Goal: Browse casually: Explore the website without a specific task or goal

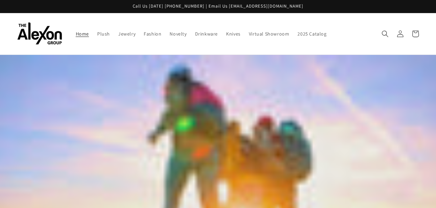
click at [341, 44] on header "Home Plush Jewelry Fashion Novelty Drinkware Knives Virtual Showroom 2025 Catal…" at bounding box center [218, 33] width 436 height 41
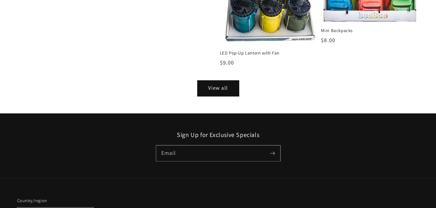
scroll to position [880, 0]
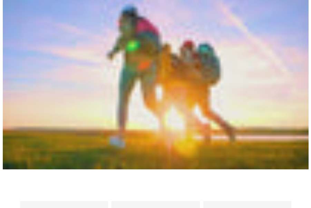
scroll to position [0, 0]
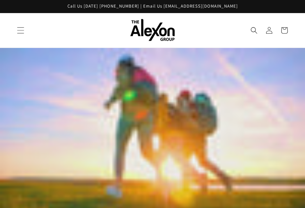
click at [16, 24] on span "Menu" at bounding box center [20, 30] width 15 height 15
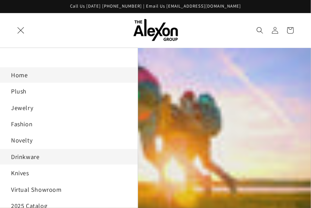
scroll to position [34, 0]
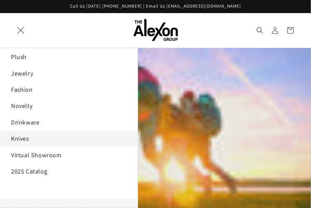
click at [22, 131] on link "Knives" at bounding box center [69, 139] width 138 height 16
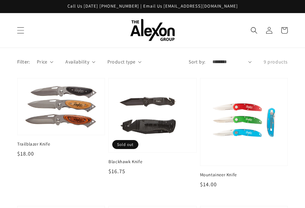
click at [21, 28] on icon "Menu" at bounding box center [20, 30] width 7 height 7
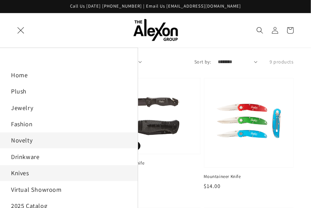
click at [57, 135] on link "Novelty" at bounding box center [69, 140] width 138 height 16
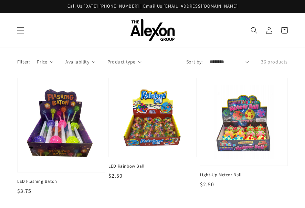
click at [20, 23] on span "Menu" at bounding box center [20, 30] width 15 height 15
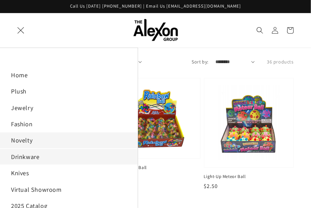
click at [48, 149] on link "Drinkware" at bounding box center [69, 157] width 138 height 16
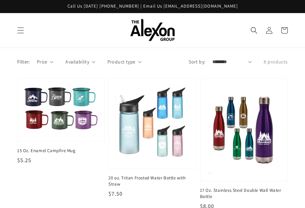
click at [21, 58] on p "Filter:" at bounding box center [23, 61] width 13 height 7
click at [12, 24] on header "Home Plush Jewelry Fashion Novelty Drinkware Knives Virtual Showroom 2025 Catal…" at bounding box center [152, 30] width 305 height 34
click at [21, 27] on icon "Menu" at bounding box center [20, 30] width 7 height 7
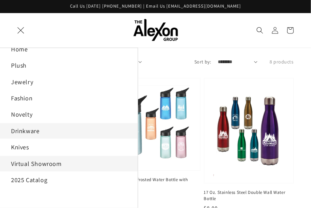
scroll to position [34, 0]
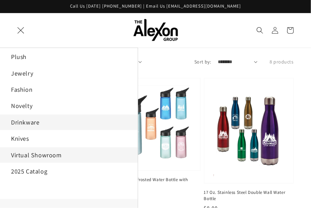
click at [57, 147] on link "Virtual Showroom" at bounding box center [69, 155] width 138 height 16
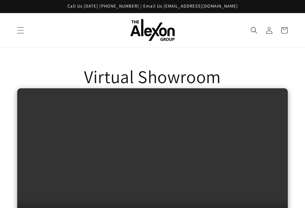
drag, startPoint x: 16, startPoint y: 31, endPoint x: 19, endPoint y: 29, distance: 3.7
click at [16, 31] on span "Menu" at bounding box center [20, 30] width 15 height 15
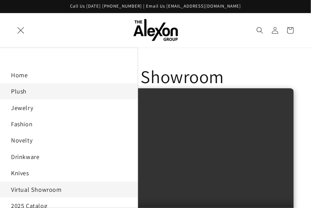
click at [28, 88] on link "Plush" at bounding box center [69, 91] width 138 height 16
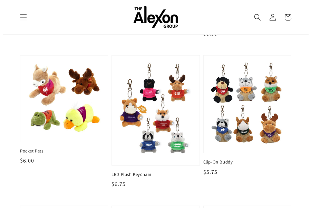
scroll to position [103, 0]
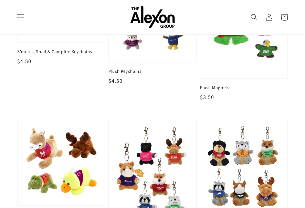
click at [15, 10] on span "Menu" at bounding box center [20, 17] width 15 height 15
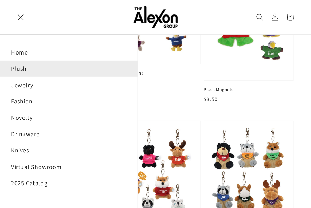
scroll to position [0, 0]
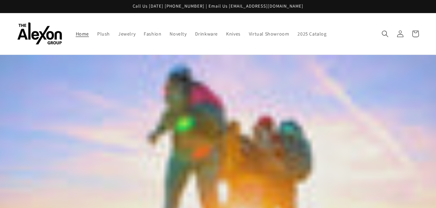
click at [49, 114] on video at bounding box center [218, 179] width 436 height 248
click at [226, 31] on span "Knives" at bounding box center [233, 34] width 14 height 6
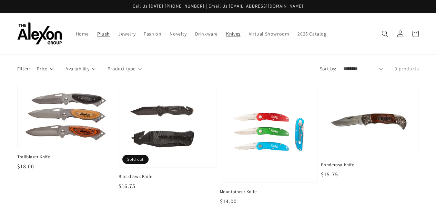
click at [97, 31] on span "Plush" at bounding box center [103, 34] width 13 height 6
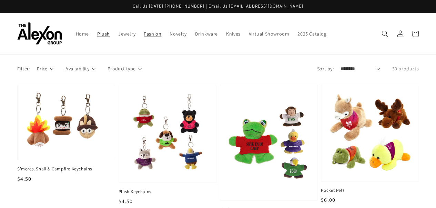
click at [144, 32] on span "Fashion" at bounding box center [153, 34] width 18 height 6
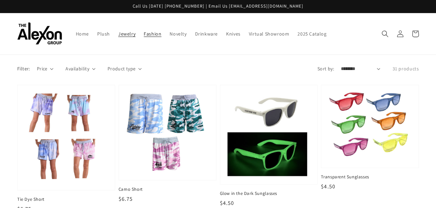
click at [118, 31] on span "Jewelry" at bounding box center [126, 34] width 17 height 6
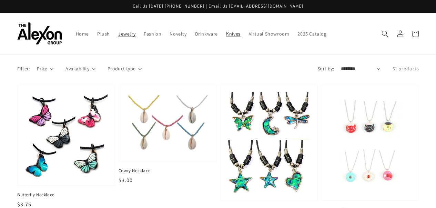
click at [222, 37] on link "Knives" at bounding box center [233, 34] width 23 height 14
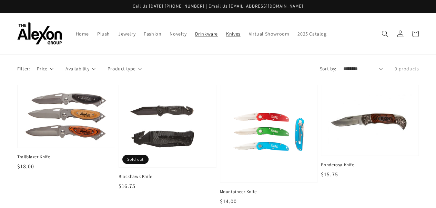
click at [195, 31] on span "Drinkware" at bounding box center [206, 34] width 23 height 6
